Goal: Task Accomplishment & Management: Use online tool/utility

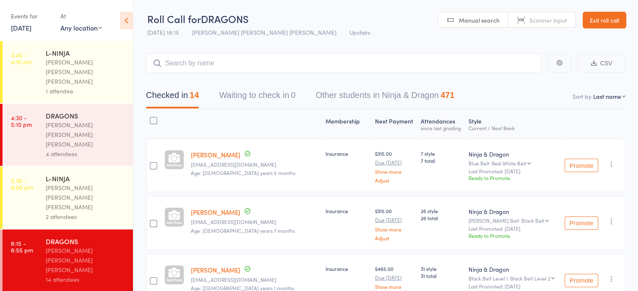
click at [611, 16] on link "Exit roll call" at bounding box center [604, 20] width 44 height 17
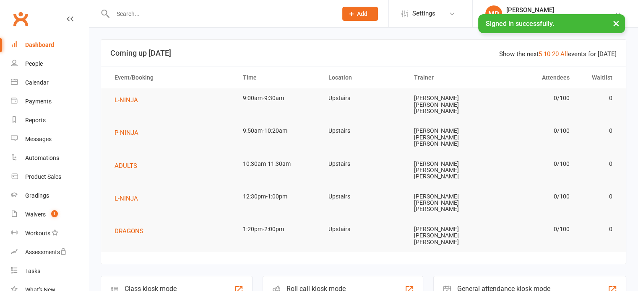
click at [315, 291] on div "Staff check-in for members" at bounding box center [316, 296] width 61 height 6
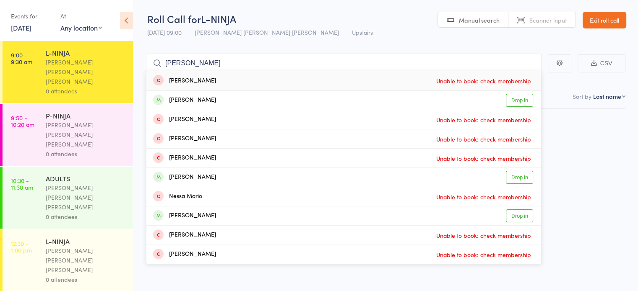
type input "[PERSON_NAME]"
click at [235, 96] on div "[PERSON_NAME] Drop in" at bounding box center [343, 100] width 395 height 19
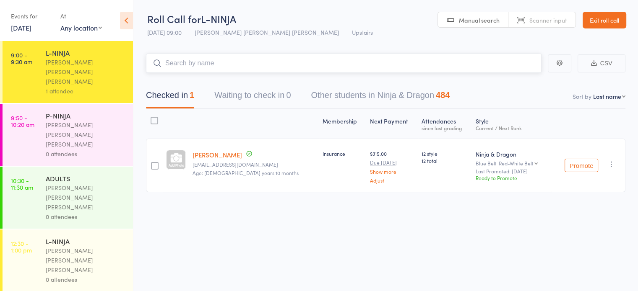
click at [192, 58] on input "search" at bounding box center [343, 63] width 395 height 19
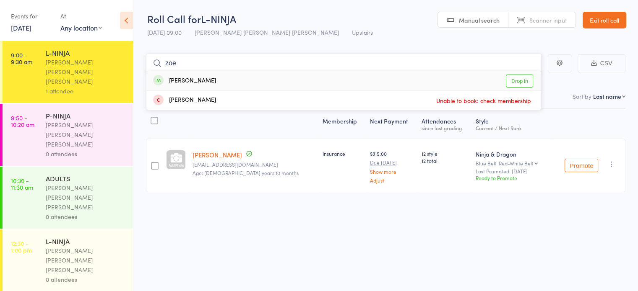
type input "zoe"
click at [195, 80] on div "[PERSON_NAME] Drop in" at bounding box center [343, 80] width 395 height 19
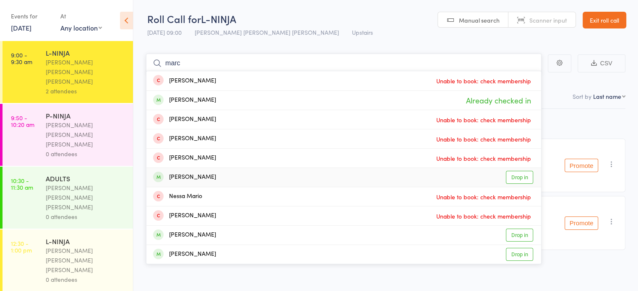
type input "marc"
click at [279, 177] on div "[PERSON_NAME] Drop in" at bounding box center [343, 177] width 395 height 19
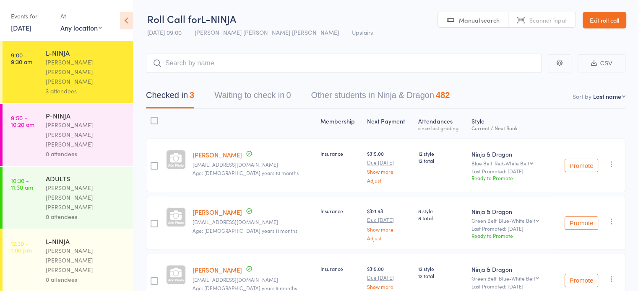
click at [59, 120] on div "[PERSON_NAME] [PERSON_NAME] [PERSON_NAME]" at bounding box center [86, 134] width 80 height 29
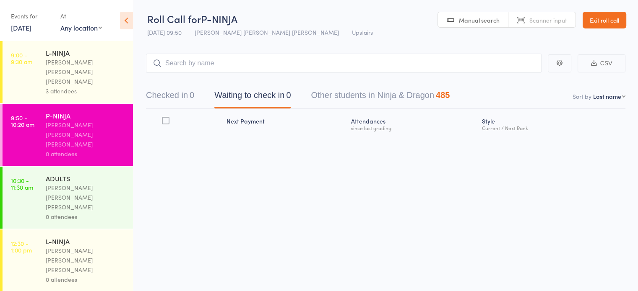
click at [379, 124] on div "Atten­dances since last grading" at bounding box center [413, 124] width 130 height 22
click at [240, 68] on input "search" at bounding box center [343, 63] width 395 height 19
